Goal: Find specific fact: Find specific fact

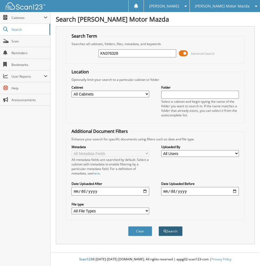
type input "KN376328"
click at [168, 229] on button "Search" at bounding box center [171, 232] width 24 height 10
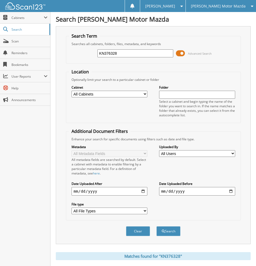
click at [183, 53] on span at bounding box center [180, 53] width 9 height 8
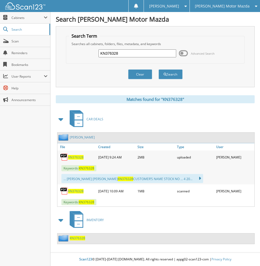
drag, startPoint x: 79, startPoint y: 156, endPoint x: 82, endPoint y: 154, distance: 3.1
click at [79, 156] on span "KN376328" at bounding box center [76, 157] width 16 height 5
drag, startPoint x: 77, startPoint y: 191, endPoint x: 80, endPoint y: 186, distance: 5.9
click at [77, 191] on span "KN376328" at bounding box center [76, 191] width 16 height 5
